Goal: Navigation & Orientation: Find specific page/section

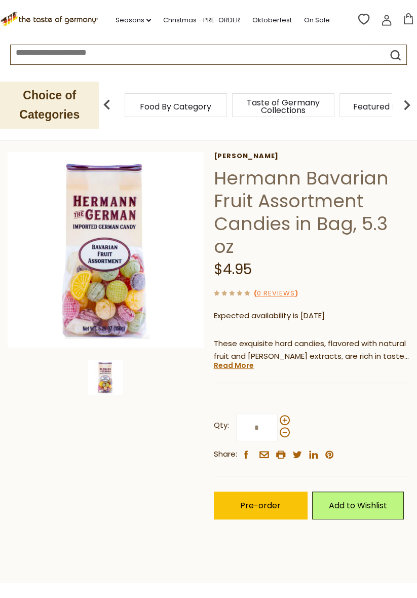
scroll to position [41, 0]
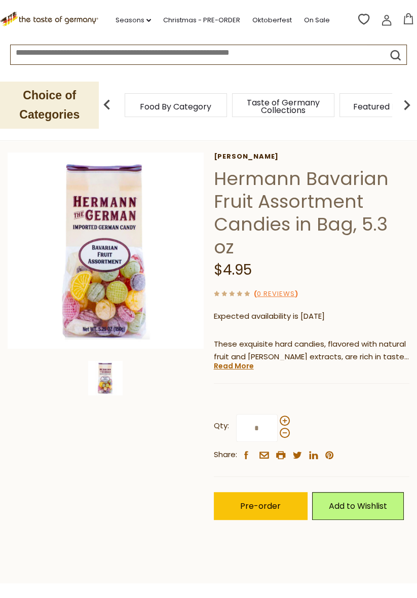
click at [234, 366] on link "Read More" at bounding box center [234, 366] width 40 height 10
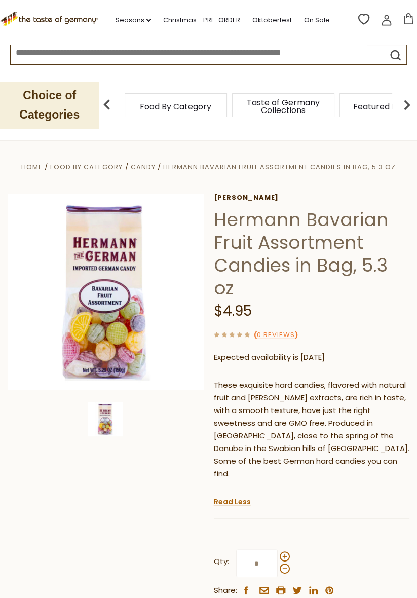
scroll to position [0, 0]
click at [181, 110] on span "Food By Category" at bounding box center [175, 107] width 71 height 8
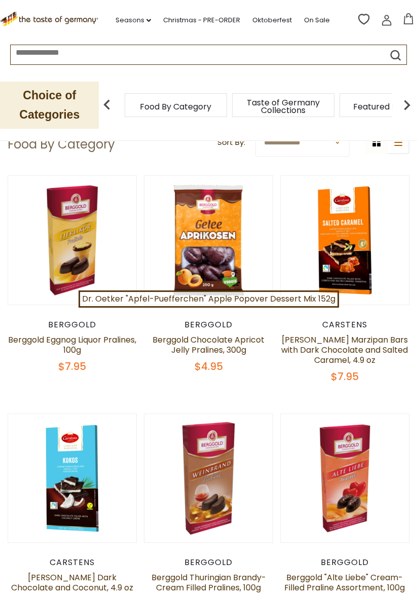
scroll to position [81, 0]
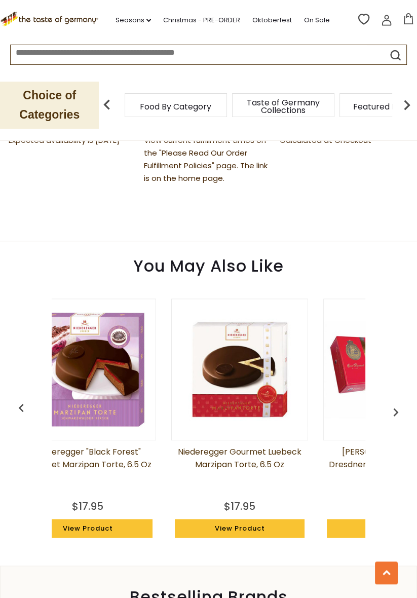
scroll to position [0, 45]
